Goal: Task Accomplishment & Management: Manage account settings

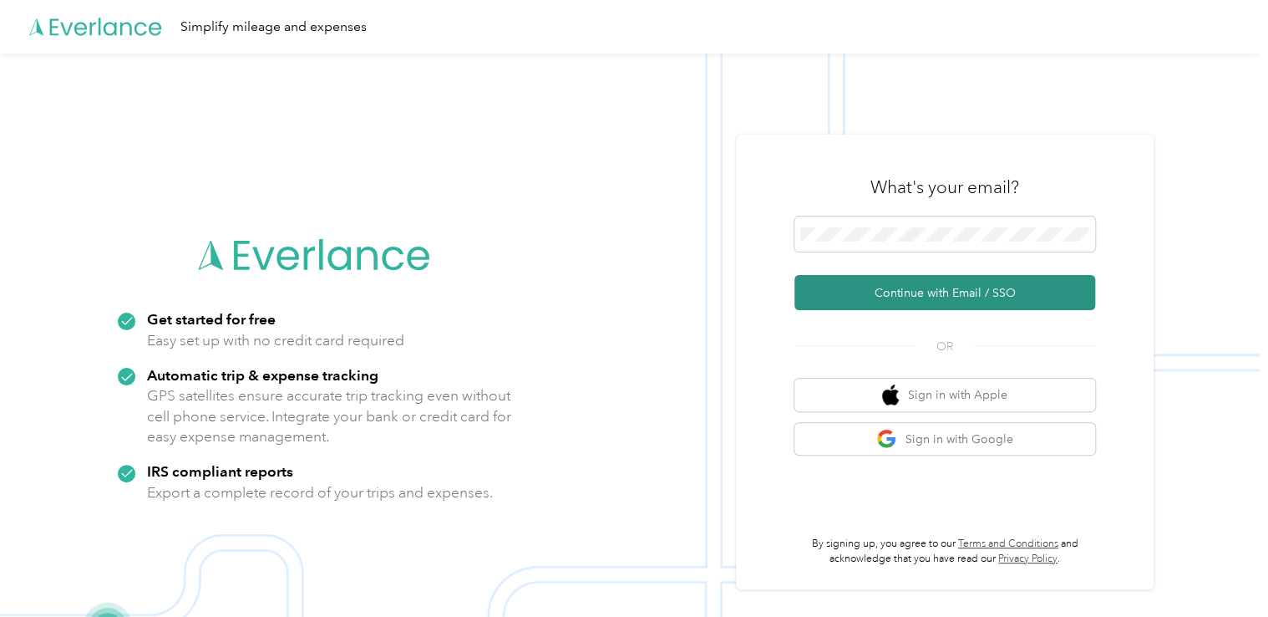
click at [944, 289] on button "Continue with Email / SSO" at bounding box center [945, 292] width 301 height 35
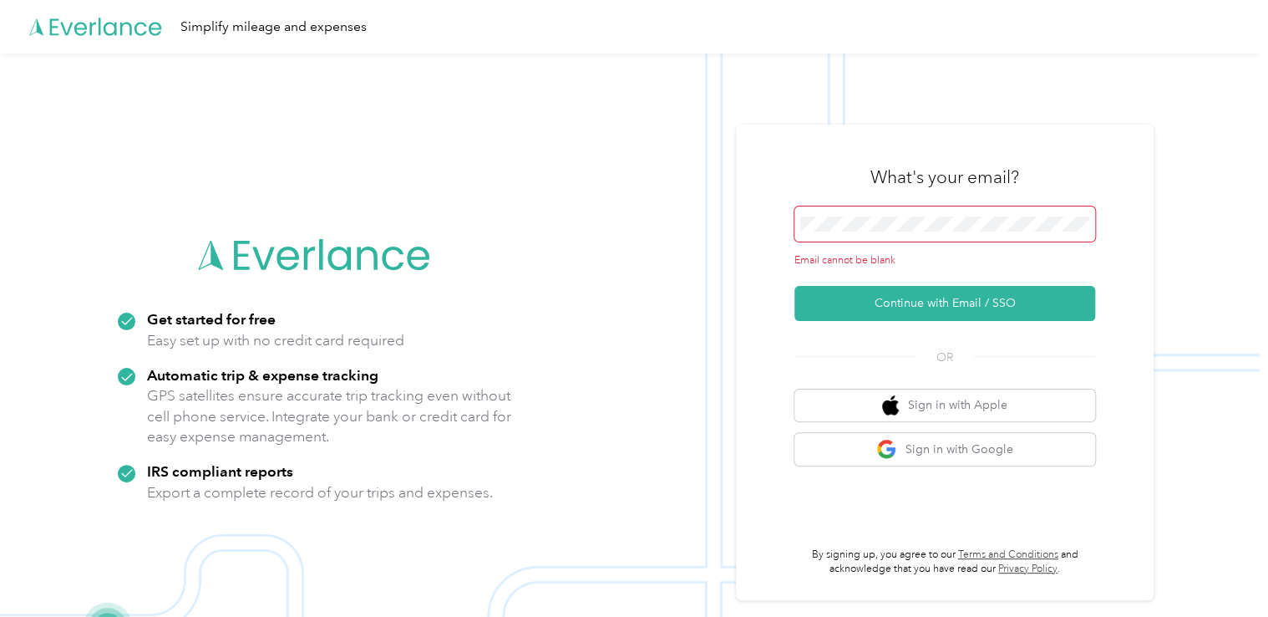
click at [939, 209] on span at bounding box center [945, 223] width 301 height 35
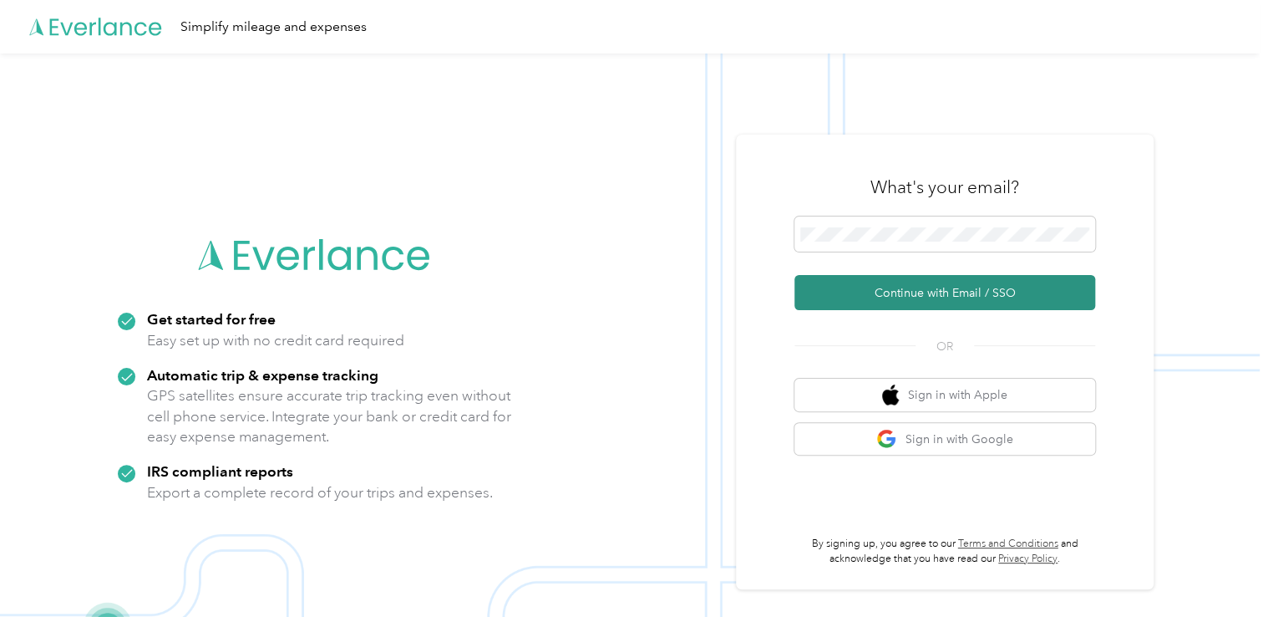
click at [927, 297] on button "Continue with Email / SSO" at bounding box center [945, 292] width 301 height 35
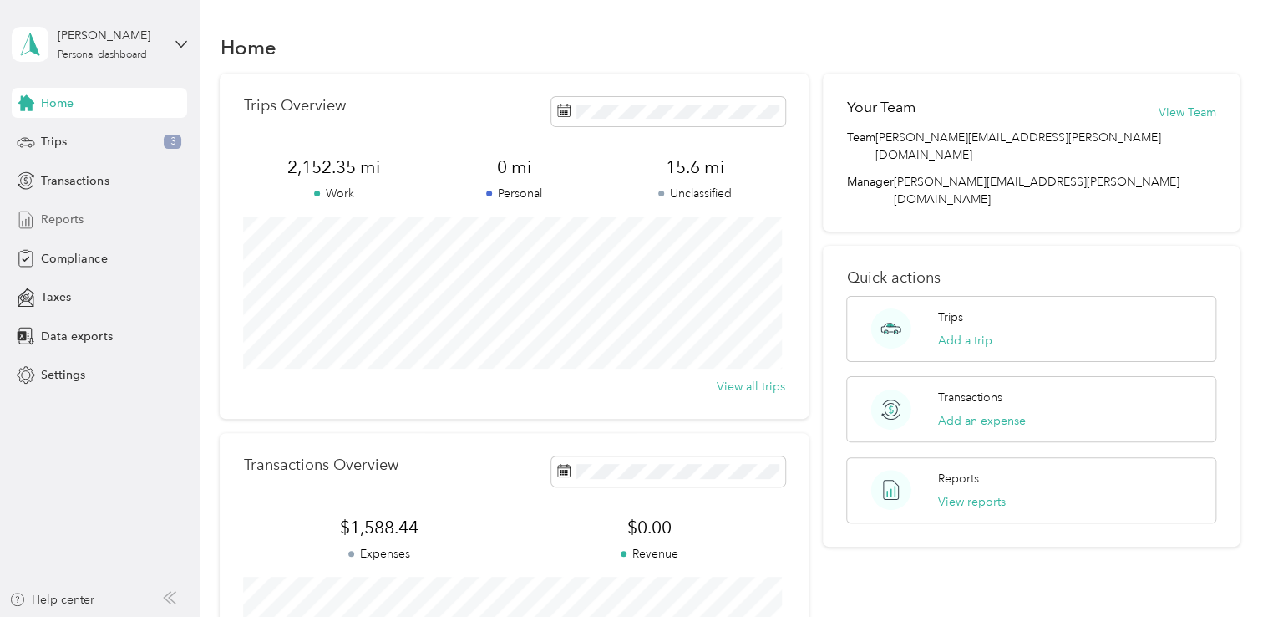
click at [45, 225] on span "Reports" at bounding box center [62, 220] width 43 height 18
